Goal: Task Accomplishment & Management: Manage account settings

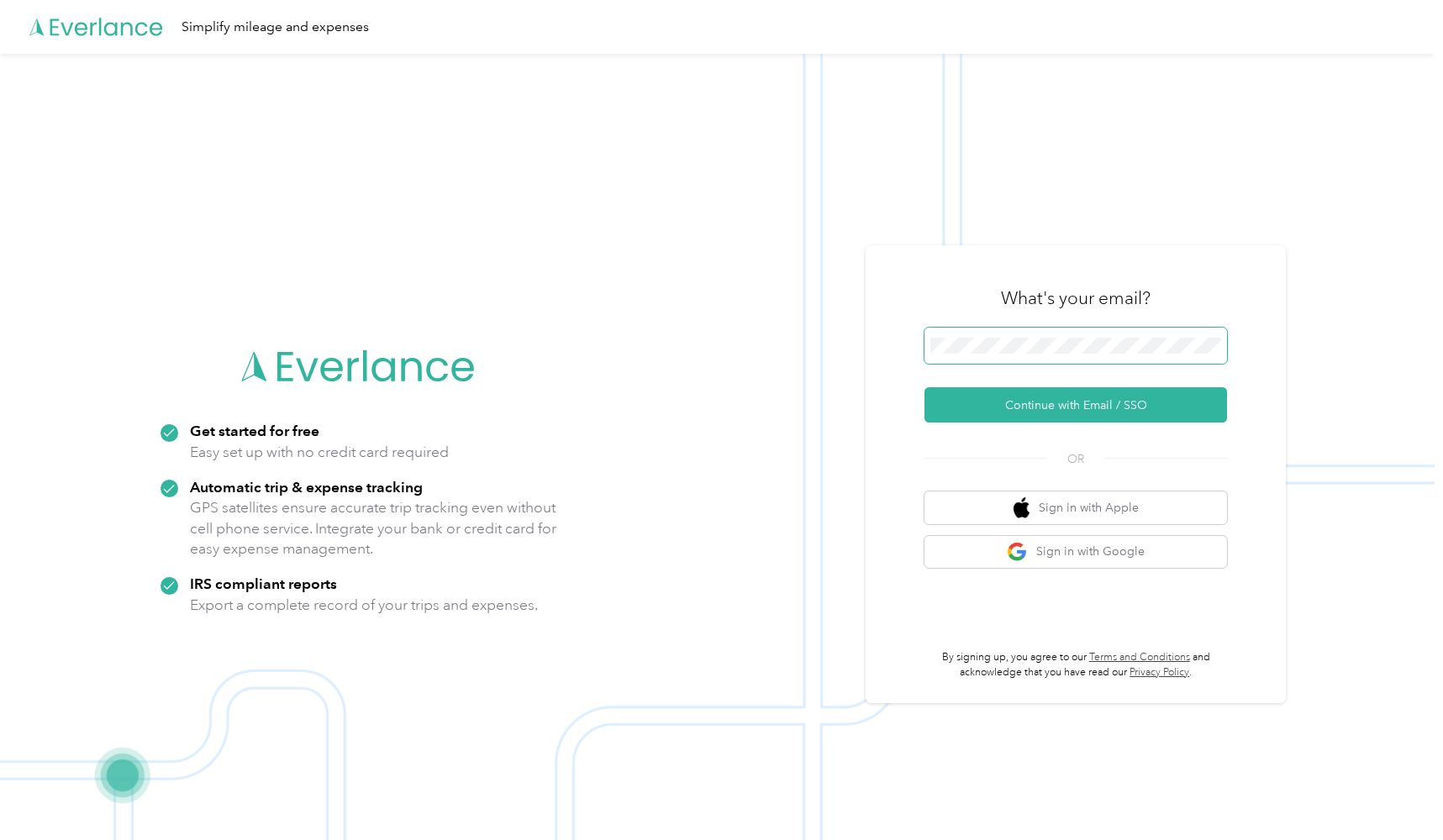
click at [1082, 405] on button "Continue with Email / SSO" at bounding box center [1075, 405] width 303 height 35
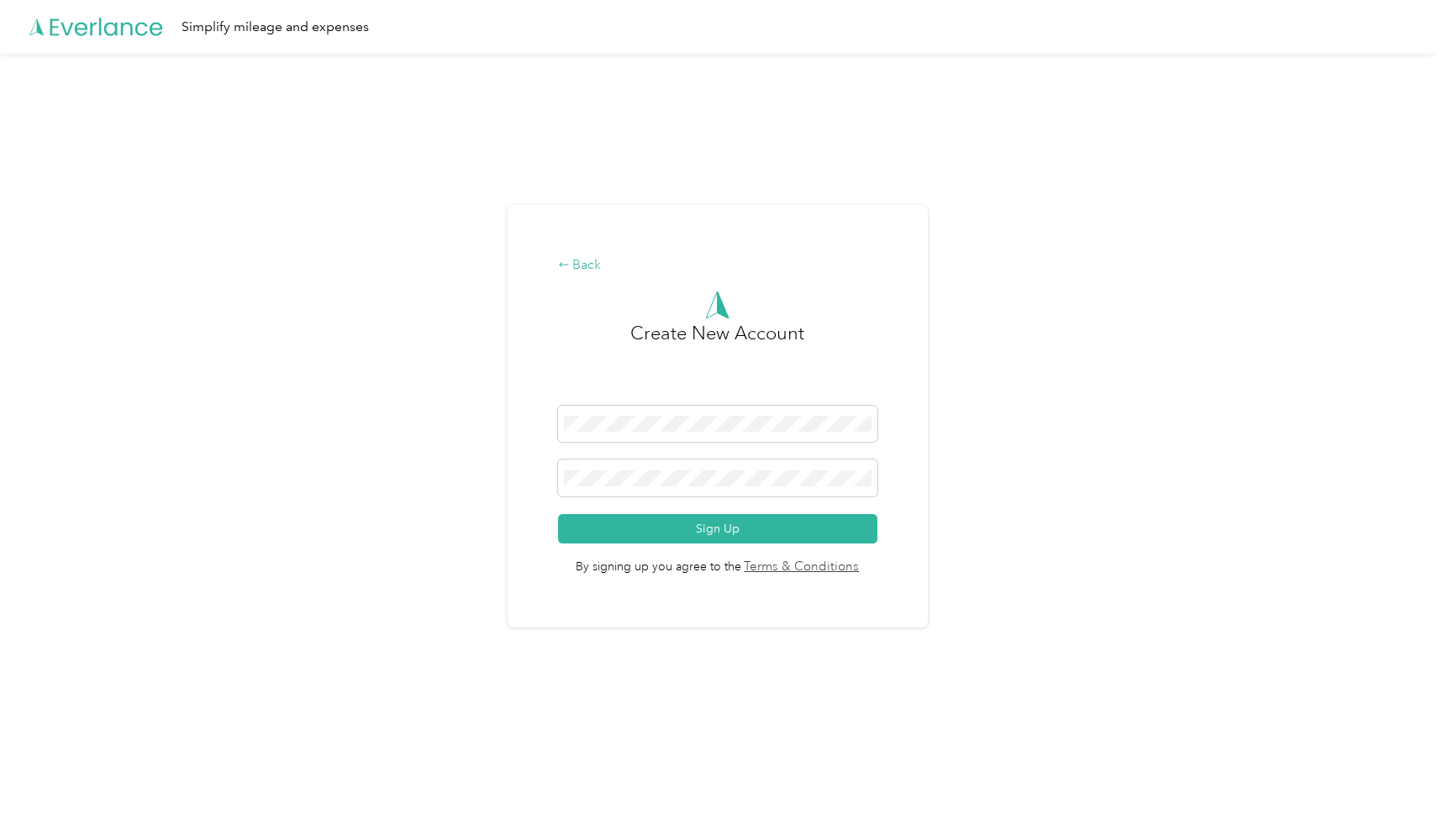
click at [574, 259] on div "Back" at bounding box center [717, 266] width 320 height 20
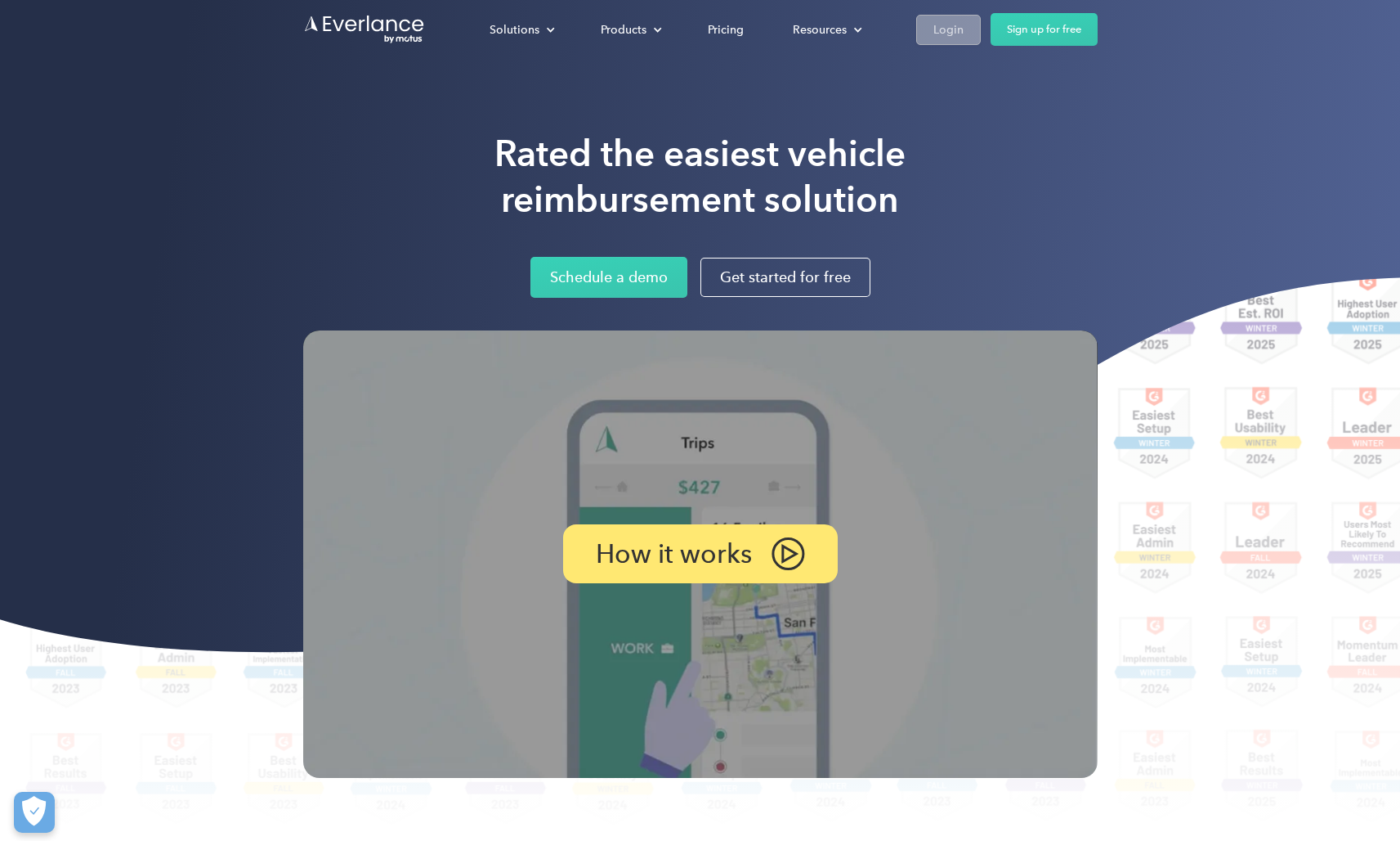
click at [957, 28] on div "Login" at bounding box center [949, 30] width 31 height 21
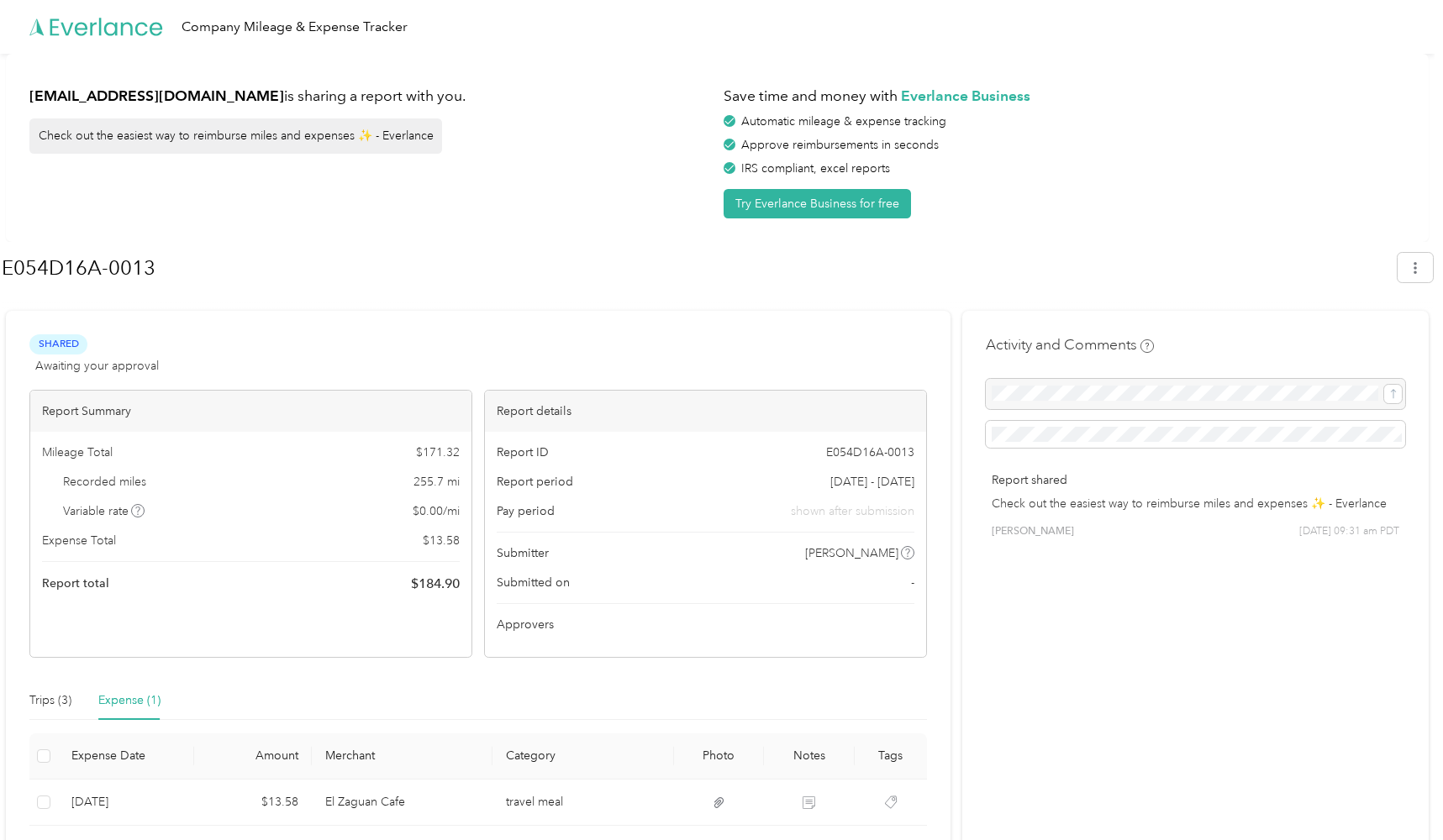
click at [696, 229] on div "kkurti@spwaz.org is sharing a report with you. Check out the easiest way to rei…" at bounding box center [717, 147] width 1423 height 188
click at [231, 31] on div "Company Mileage & Expense Tracker" at bounding box center [295, 27] width 226 height 21
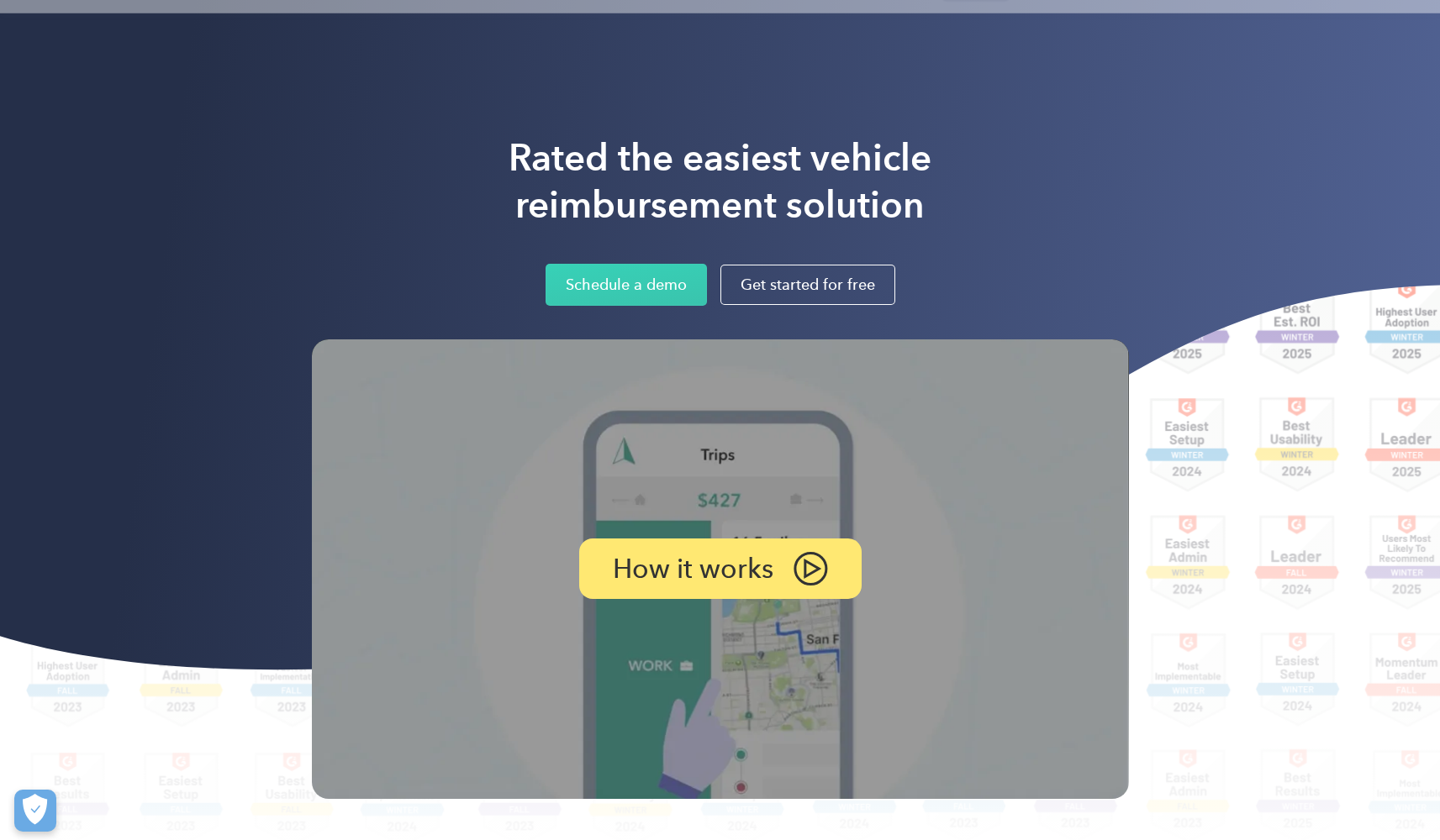
scroll to position [844, 0]
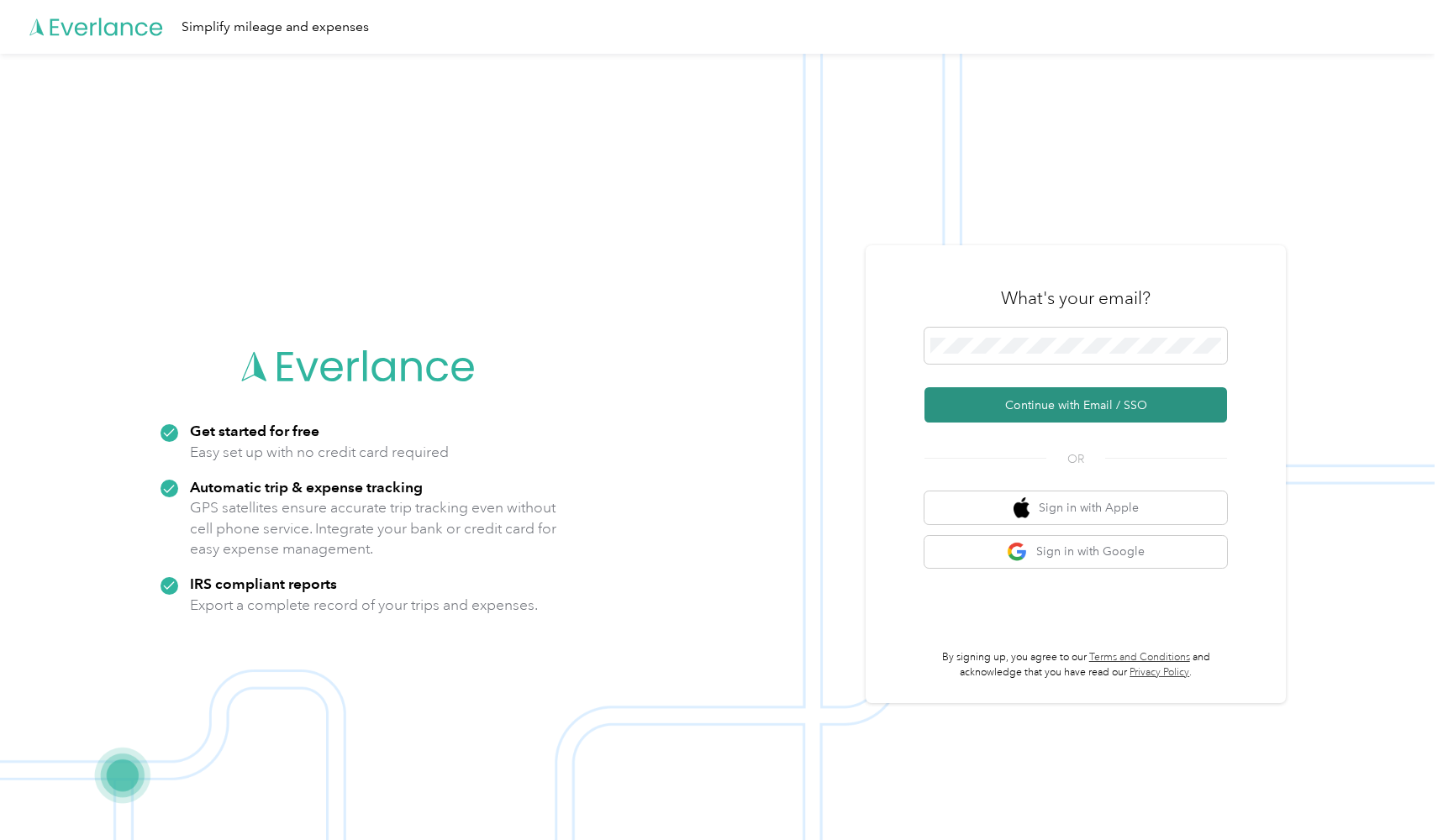
click at [1156, 396] on button "Continue with Email / SSO" at bounding box center [1075, 405] width 303 height 35
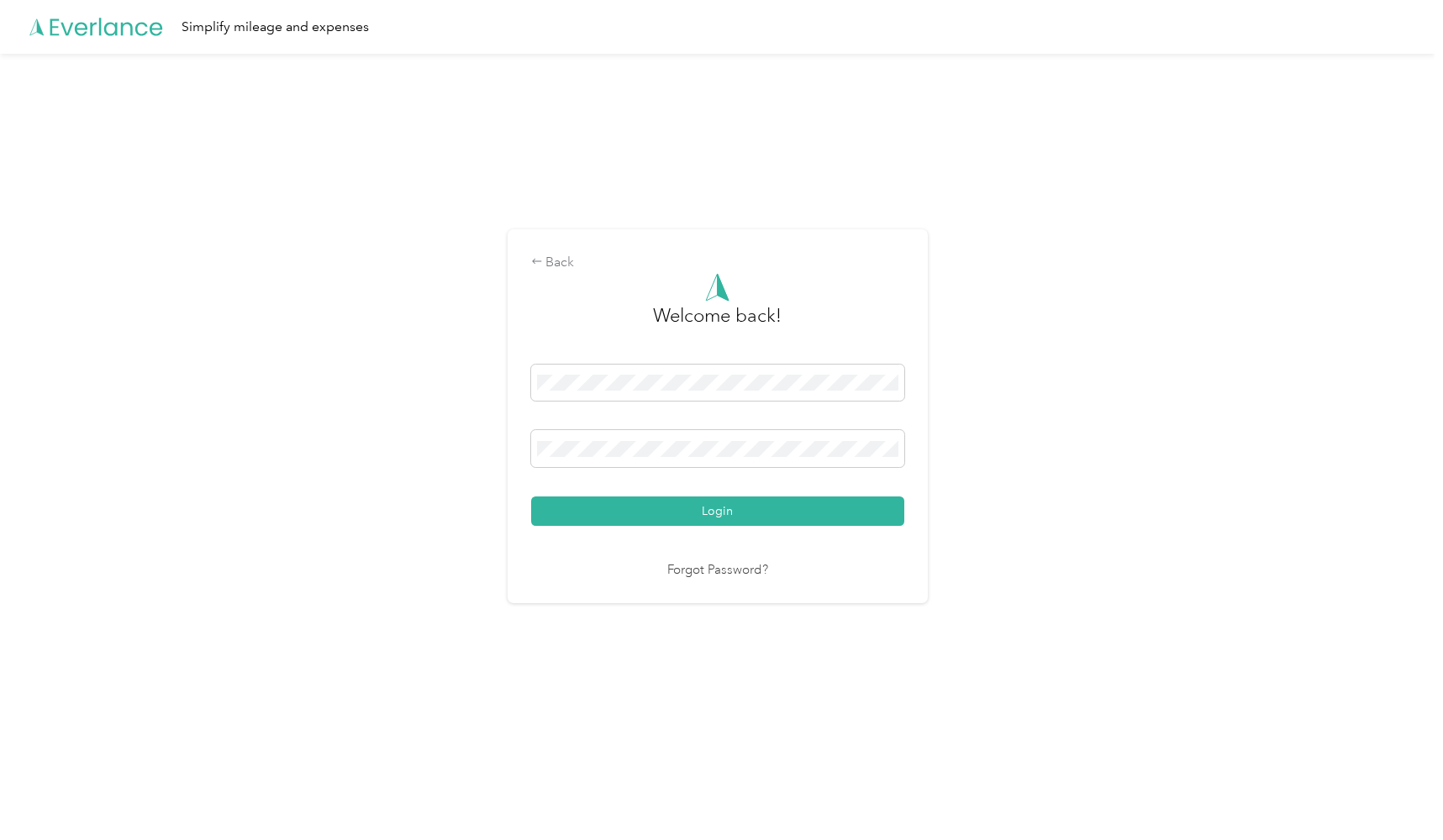
click at [721, 511] on button "Login" at bounding box center [717, 511] width 373 height 30
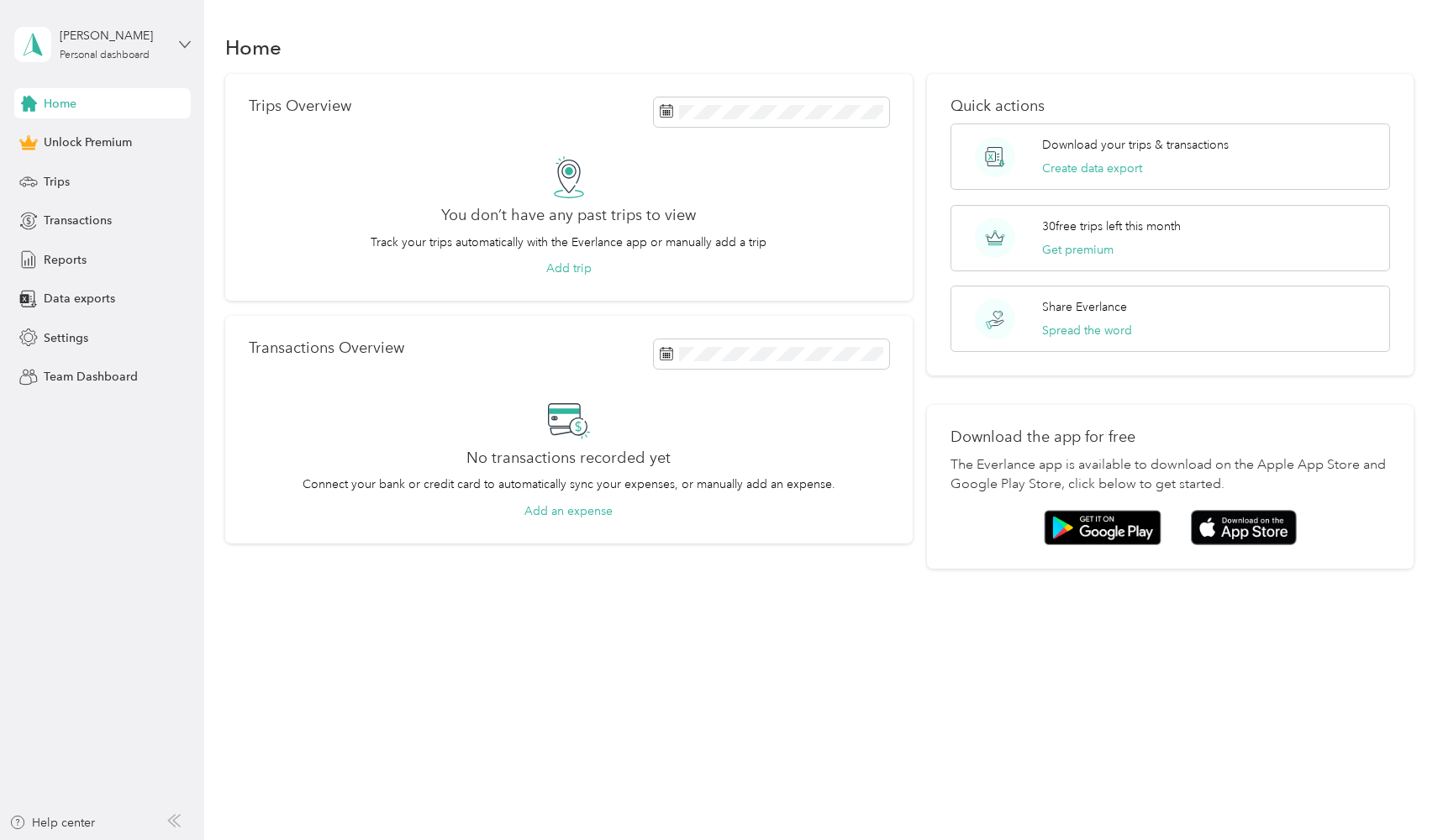
click at [189, 44] on icon at bounding box center [184, 44] width 12 height 12
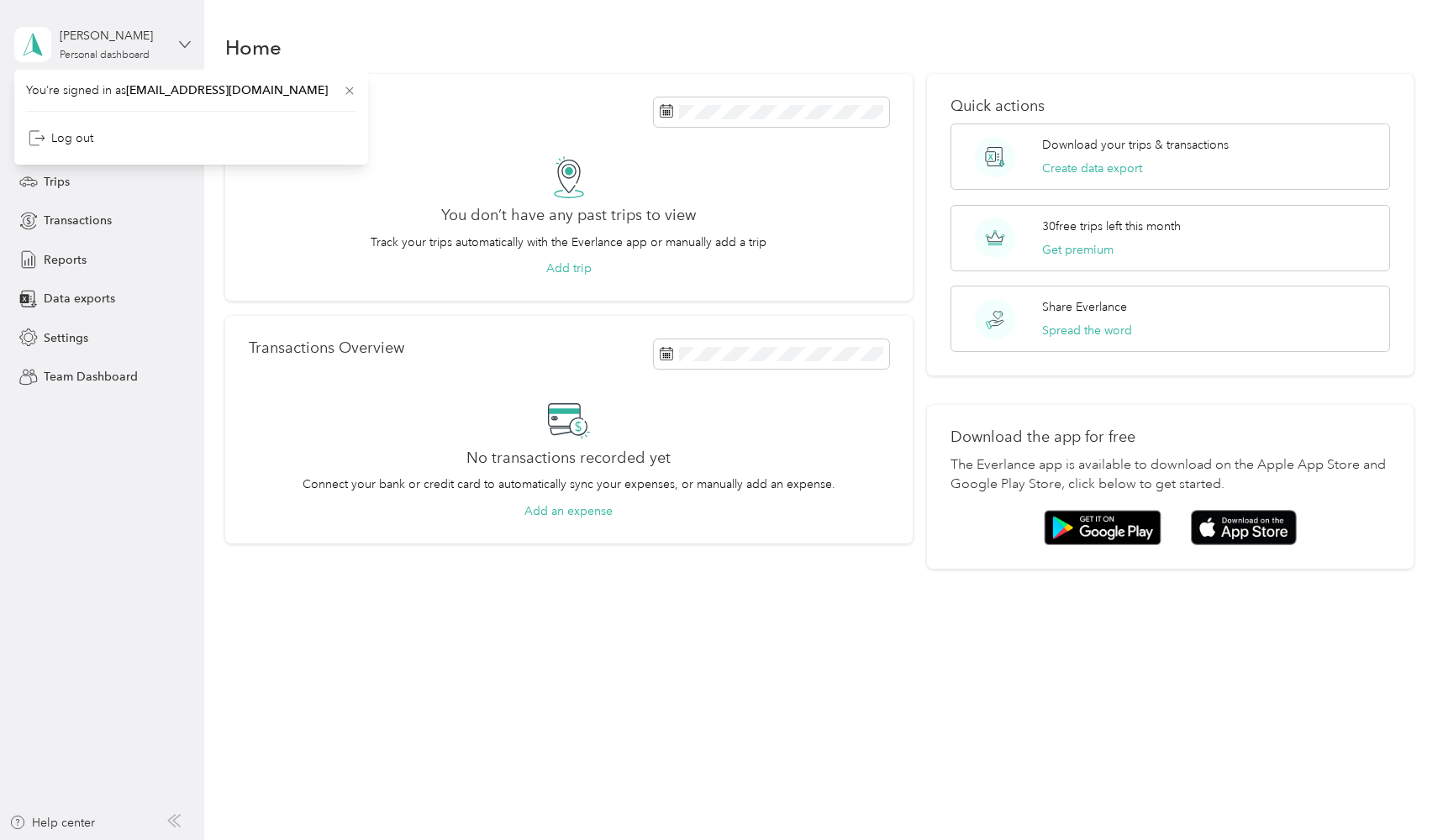
click at [183, 47] on icon at bounding box center [184, 44] width 12 height 12
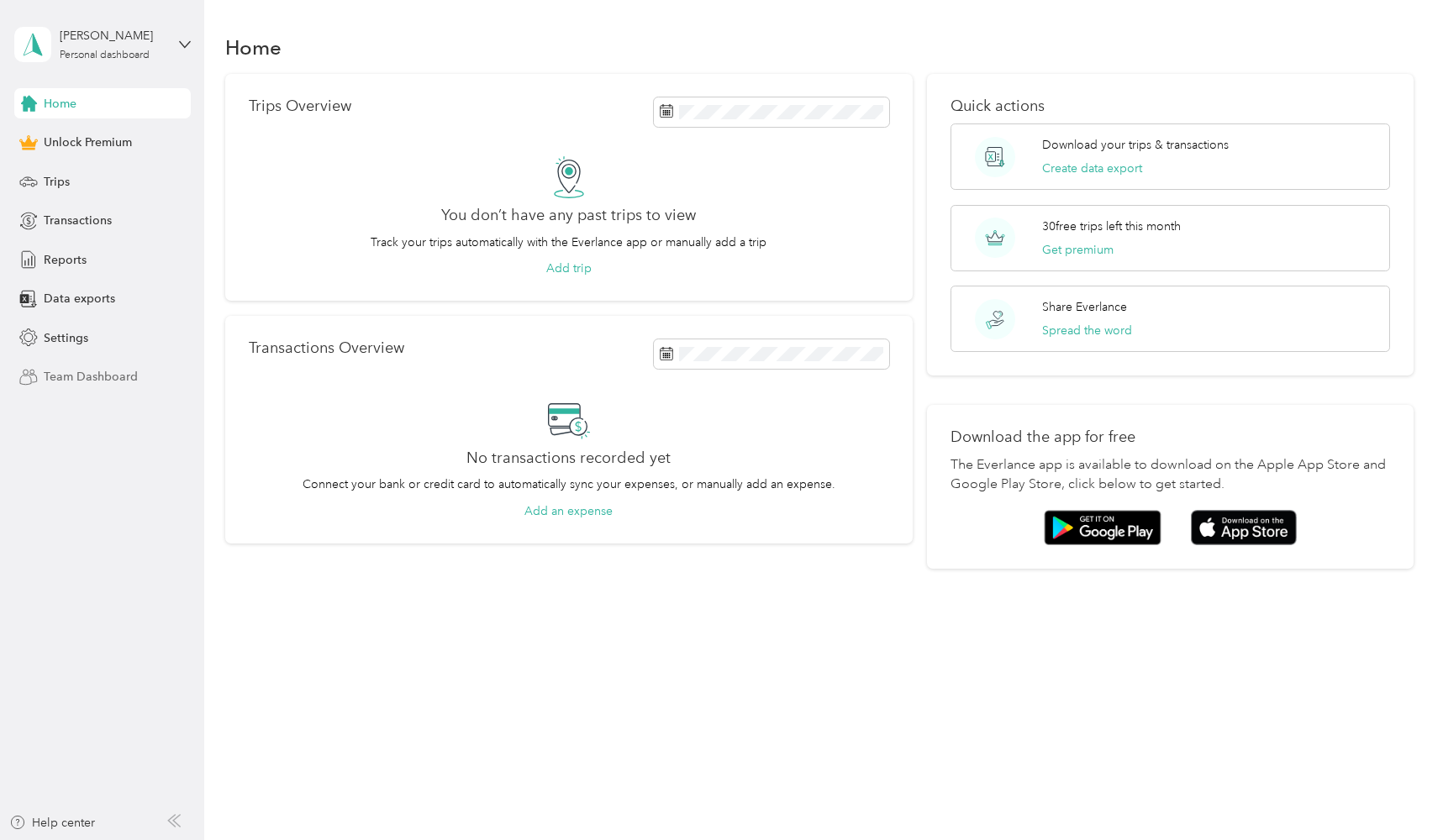
click at [101, 371] on span "Team Dashboard" at bounding box center [91, 376] width 94 height 18
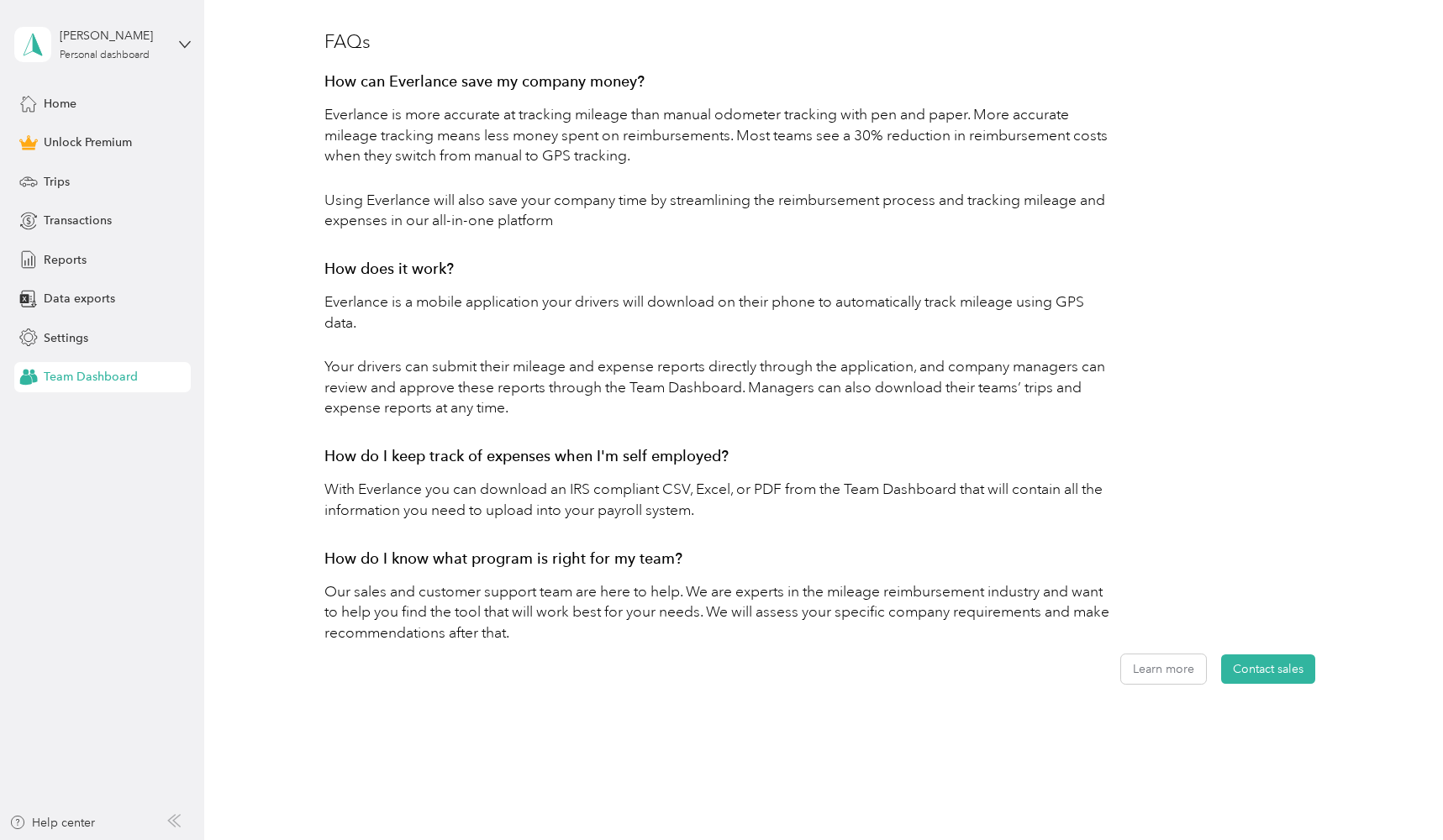
scroll to position [701, 0]
click at [66, 333] on span "Settings" at bounding box center [66, 338] width 44 height 18
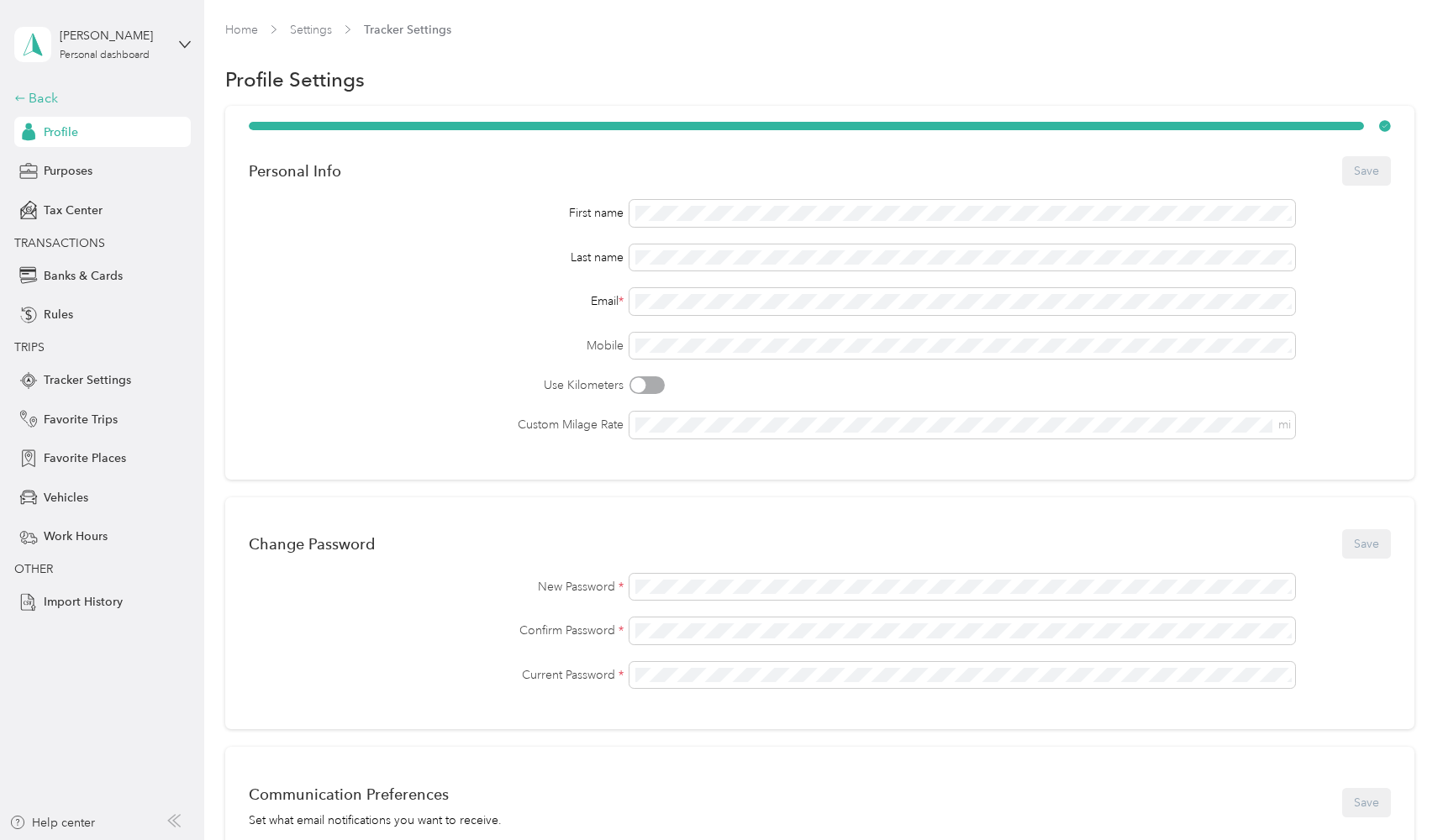
click at [59, 105] on div "Back" at bounding box center [97, 98] width 168 height 20
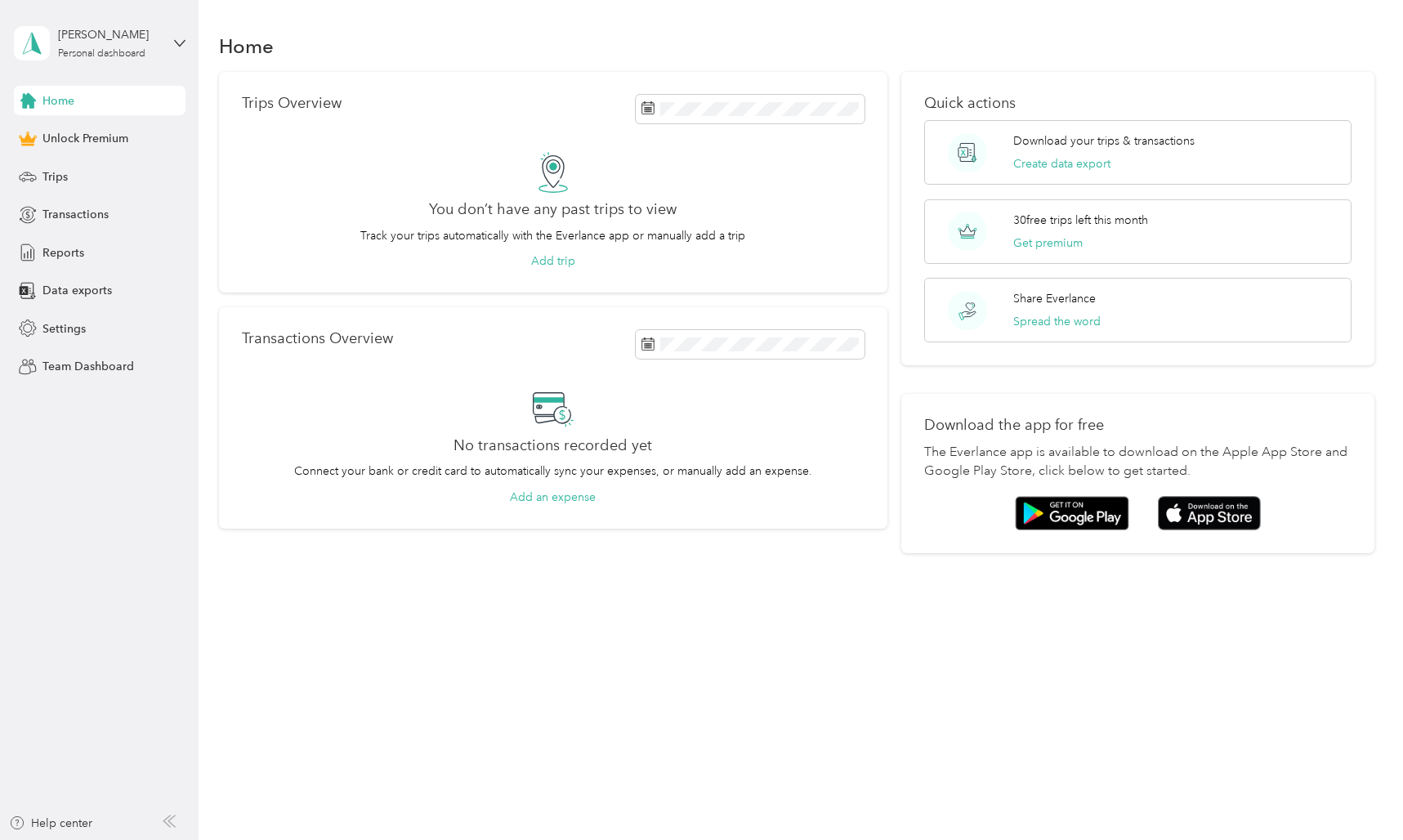
click at [172, 41] on div "Karla MacCatherine Personal dashboard" at bounding box center [99, 43] width 172 height 58
click at [74, 140] on div "You’re signed in as finance@spwaz.org Log out" at bounding box center [186, 107] width 344 height 93
click at [172, 41] on div "Karla MacCatherine Personal dashboard" at bounding box center [99, 43] width 172 height 58
click at [68, 134] on div "Log out" at bounding box center [59, 134] width 63 height 17
